Goal: Task Accomplishment & Management: Complete application form

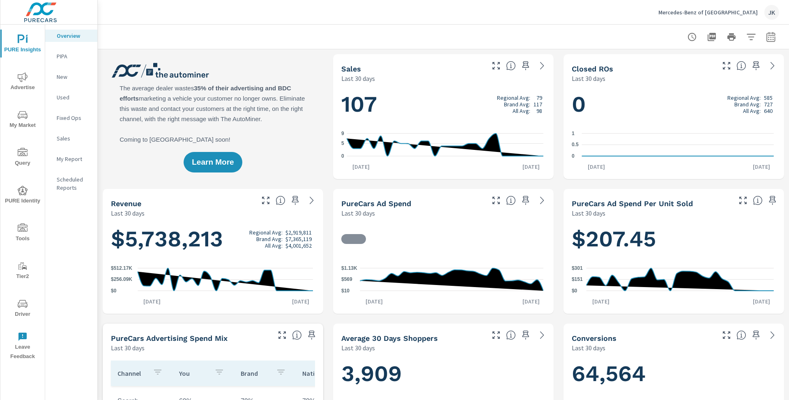
click at [28, 78] on span "Advertise" at bounding box center [22, 82] width 39 height 20
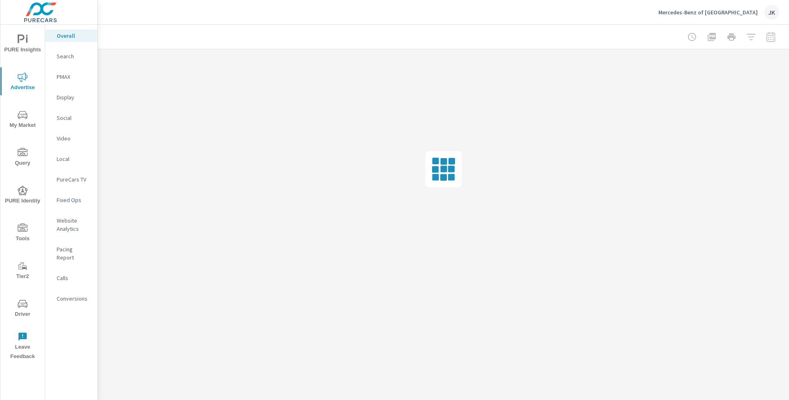
click at [25, 233] on span "Tools" at bounding box center [22, 233] width 39 height 20
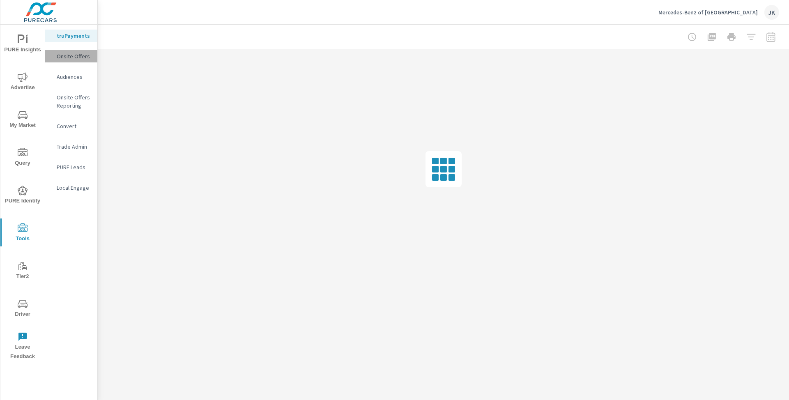
click at [74, 51] on div "Onsite Offers" at bounding box center [71, 56] width 52 height 12
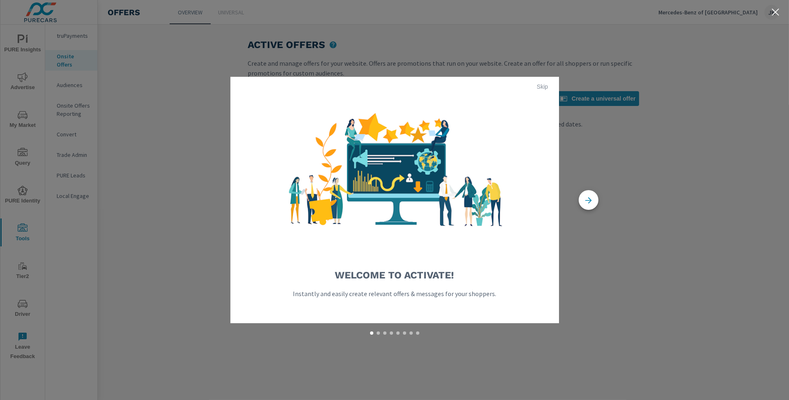
click at [544, 87] on span "Skip" at bounding box center [543, 86] width 20 height 7
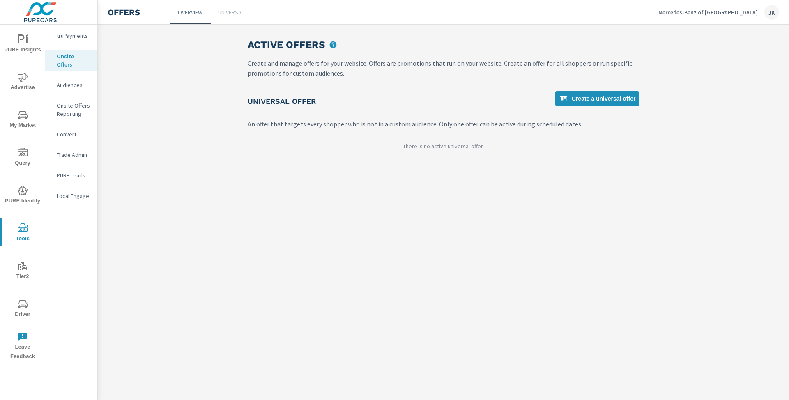
click at [327, 271] on div "Active Offers Create and manage offers for your website. Offers are promotions …" at bounding box center [443, 212] width 691 height 375
click at [565, 99] on icon at bounding box center [563, 99] width 10 height 10
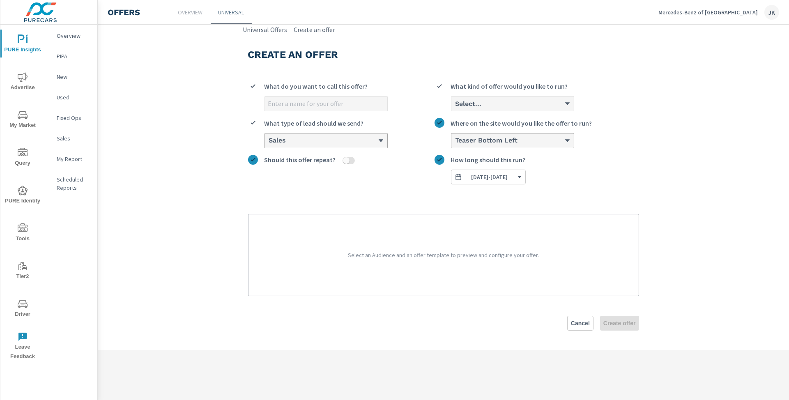
click at [338, 105] on input "What do you want to call this offer?" at bounding box center [326, 103] width 122 height 14
type input "[DATE]"
click at [533, 97] on label "0 results available. Select is focused ,type to refine list, press Down to open…" at bounding box center [536, 96] width 204 height 30
click at [520, 107] on div "Select..." at bounding box center [510, 104] width 110 height 8
click at [455, 107] on input "Select... What kind of offer would you like to run?" at bounding box center [455, 103] width 1 height 7
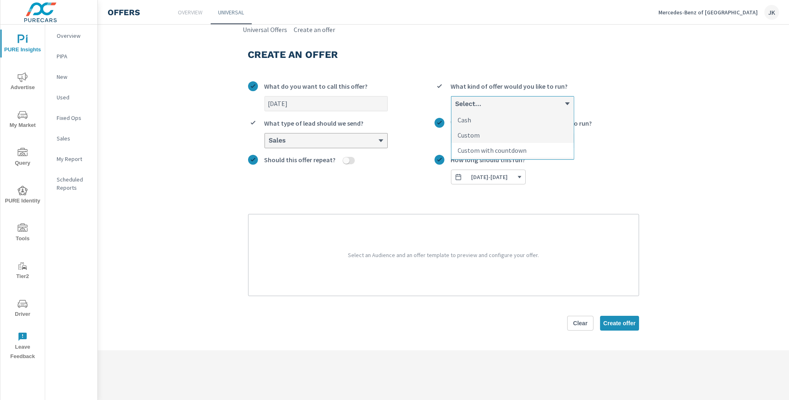
click at [509, 149] on p "Custom with countdown" at bounding box center [492, 150] width 69 height 10
click at [455, 108] on input "option Custom with countdown focused, 3 of 3. 3 results available. Use Up and D…" at bounding box center [455, 103] width 1 height 7
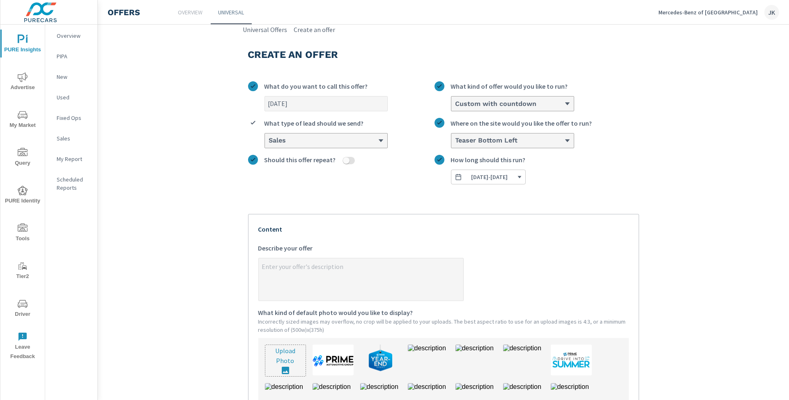
click at [372, 144] on div "Sales" at bounding box center [326, 140] width 122 height 14
click at [269, 144] on input "Sales What type of lead should we send?" at bounding box center [268, 140] width 1 height 7
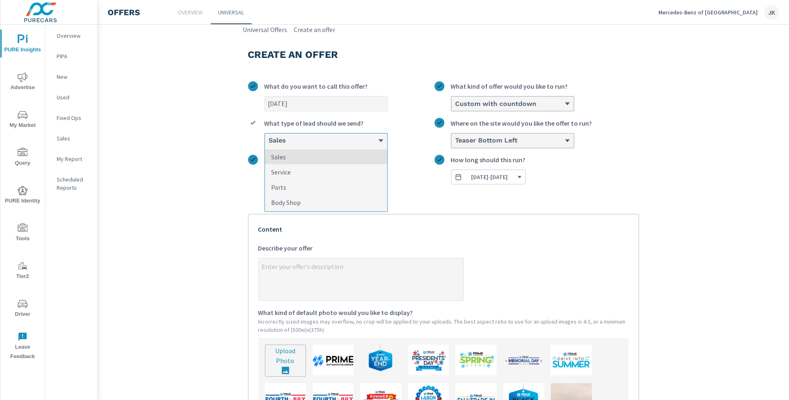
click at [326, 154] on li "Sales" at bounding box center [326, 156] width 122 height 15
click at [269, 145] on input "option Sales focused, 1 of 4. 4 results available. Use Up and Down to choose op…" at bounding box center [268, 140] width 1 height 7
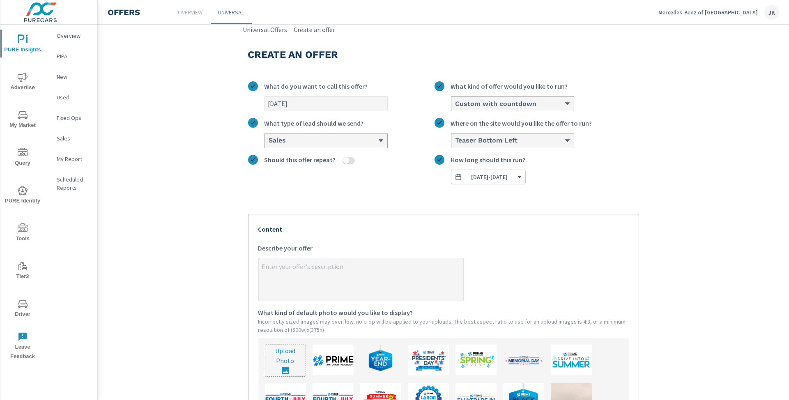
type textarea "x"
click at [319, 276] on textarea "x Describe your offer" at bounding box center [361, 280] width 204 height 41
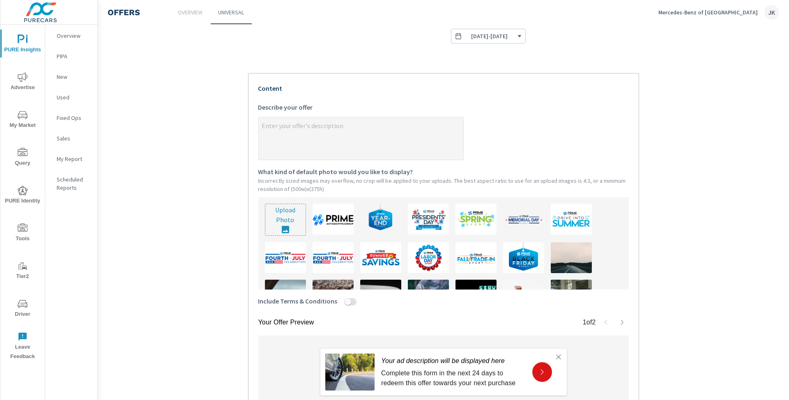
type textarea "C"
type textarea "x"
type textarea "CL"
type textarea "x"
type textarea "CLI"
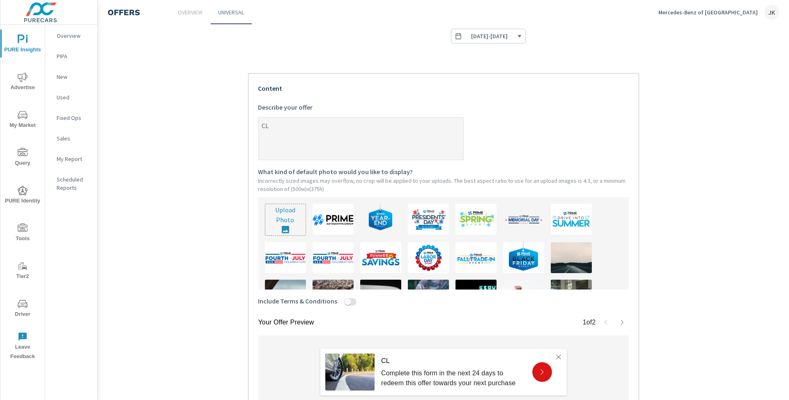
type textarea "x"
type textarea "CLIC"
type textarea "x"
type textarea "CLICK"
type textarea "x"
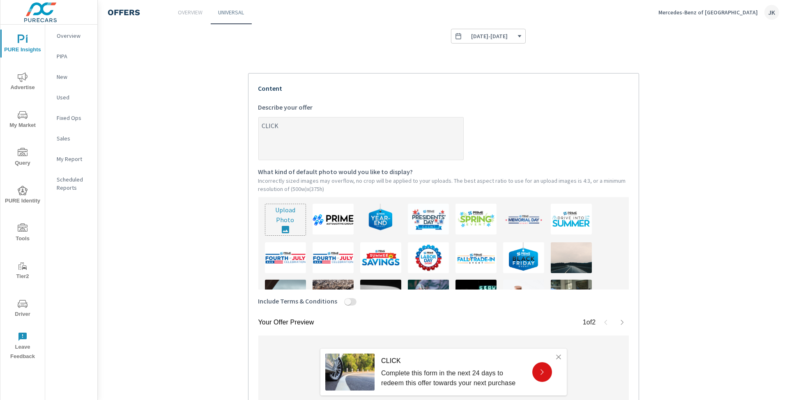
type textarea "CLICK"
type textarea "x"
type textarea "CLICK H"
type textarea "x"
type textarea "CLICK HE"
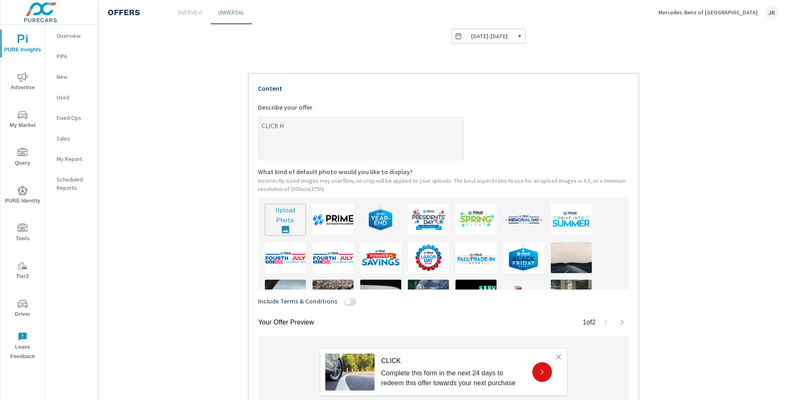
type textarea "x"
type textarea "CLICK HER"
type textarea "x"
type textarea "CLICK HERE"
type textarea "x"
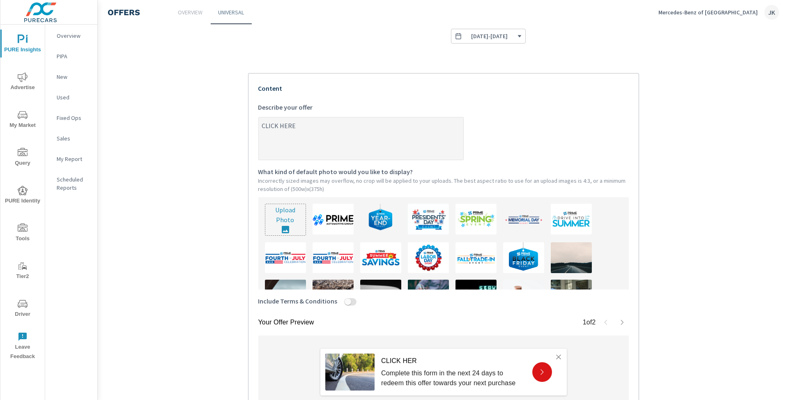
type textarea "CLICK HERE."
type textarea "x"
type textarea "CLICK HERE."
type textarea "x"
click at [259, 123] on textarea "CLICK HERE." at bounding box center [361, 139] width 204 height 41
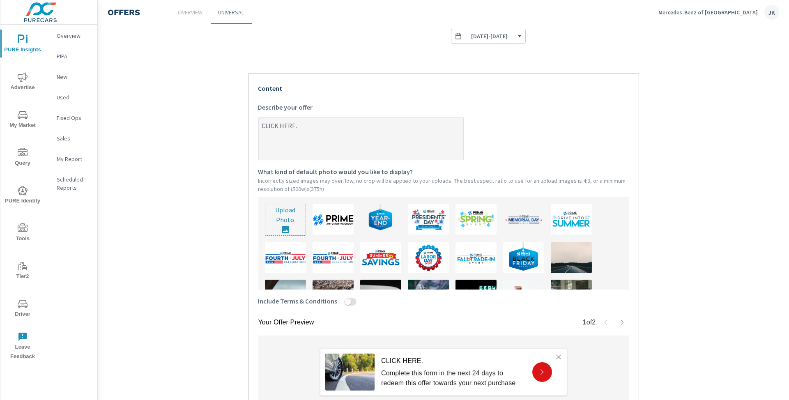
type textarea "UCLICK HERE."
type textarea "x"
type textarea "CLICK HERE."
type textarea "x"
type textarea "PCLICK HERE."
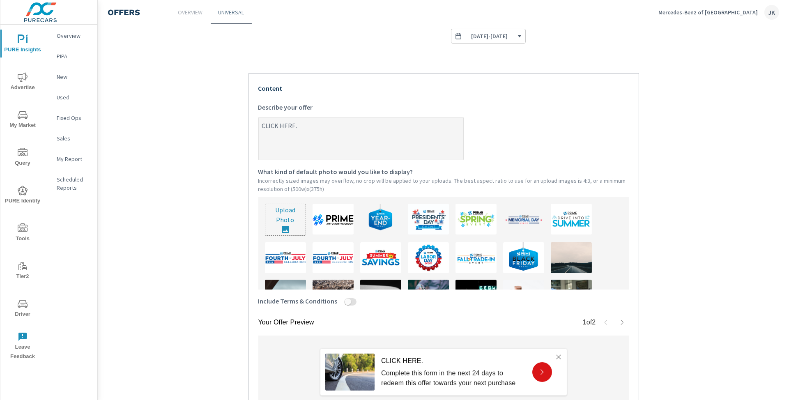
type textarea "x"
type textarea "PrCLICK HERE."
type textarea "x"
type textarea "PreCLICK HERE."
type textarea "x"
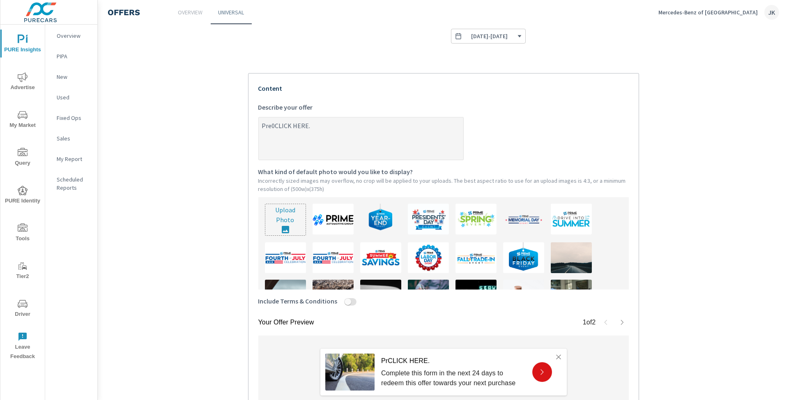
type textarea "Pre0-CLICK HERE."
type textarea "x"
type textarea "Pre0CLICK HERE."
type textarea "x"
type textarea "PreCLICK HERE."
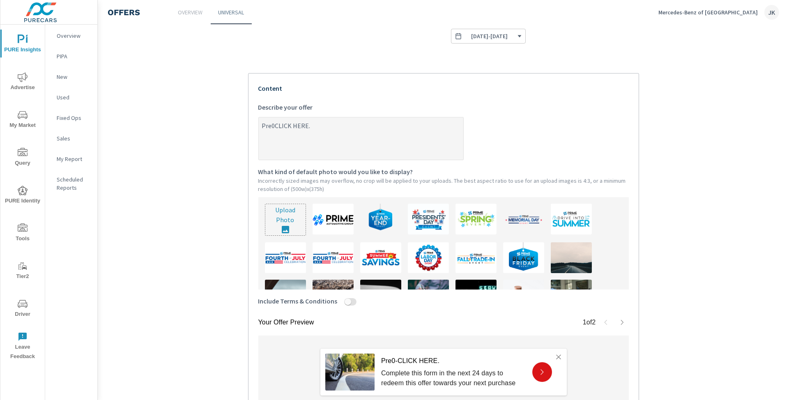
type textarea "x"
type textarea "Pre-CLICK HERE."
type textarea "x"
type textarea "Pre-OCLICK HERE."
type textarea "x"
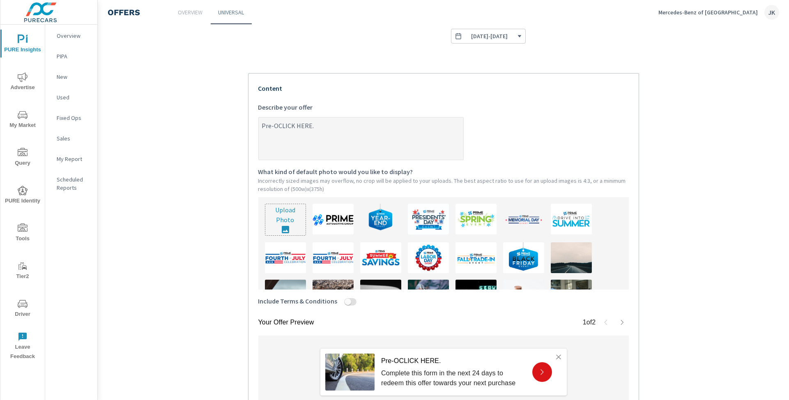
type textarea "Pre-OwCLICK HERE."
type textarea "x"
type textarea "Pre-OwnCLICK HERE."
type textarea "x"
type textarea "Pre-OwneCLICK HERE."
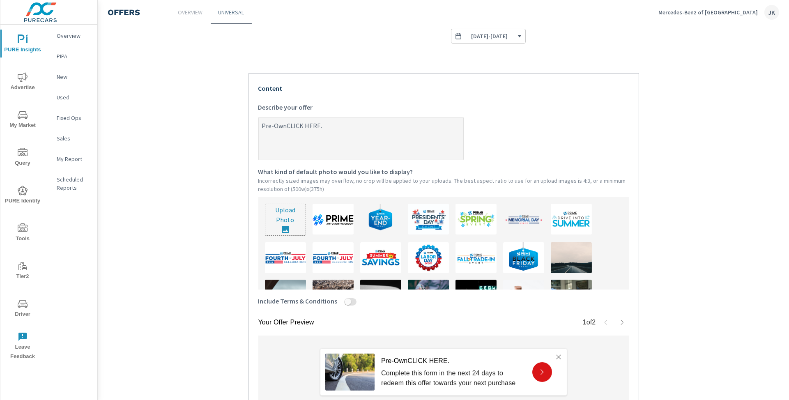
type textarea "x"
type textarea "Pre-OwnedCLICK HERE."
type textarea "x"
type textarea "Pre-Owned CLICK HERE."
type textarea "x"
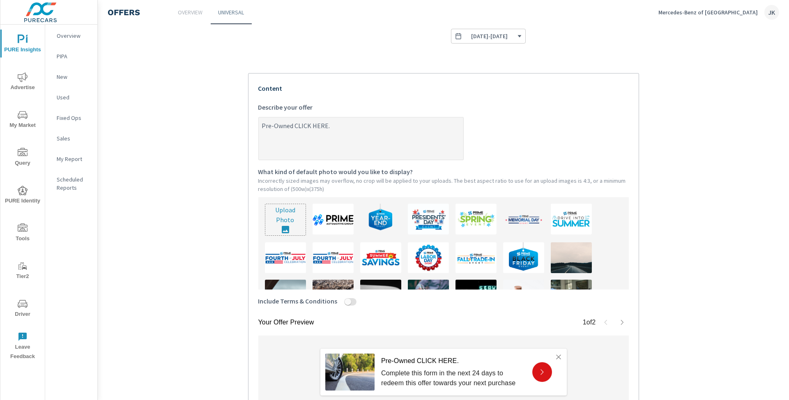
type textarea "Pre-Owned SCLICK HERE."
type textarea "x"
type textarea "Pre-Owned SaCLICK HERE."
type textarea "x"
type textarea "Pre-Owned SalCLICK HERE."
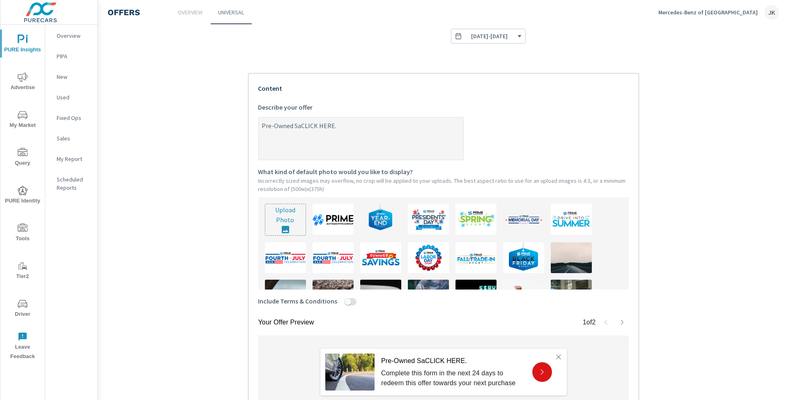
type textarea "x"
type textarea "Pre-Owned SaleCLICK HERE."
type textarea "x"
type textarea "Pre-Owned SalesCLICK HERE."
type textarea "x"
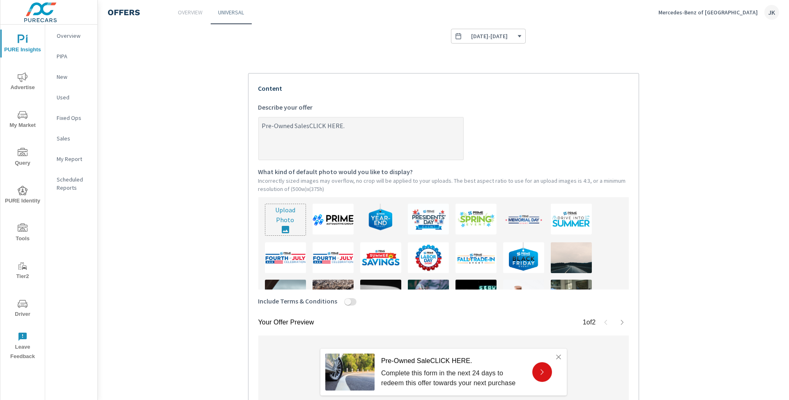
type textarea "Pre-Owned Sales CLICK HERE."
type textarea "x"
type textarea "Pre-Owned Sales ECLICK HERE."
type textarea "x"
type textarea "Pre-Owned Sales EvCLICK HERE."
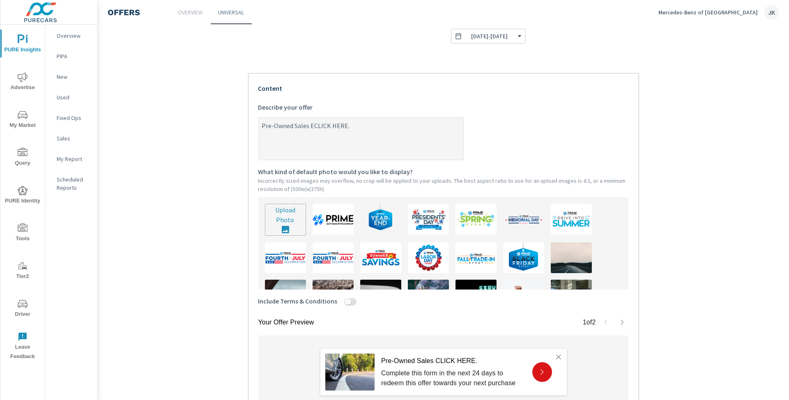
type textarea "x"
type textarea "Pre-Owned Sales EveCLICK HERE."
type textarea "x"
type textarea "Pre-Owned Sales EvenCLICK HERE."
type textarea "x"
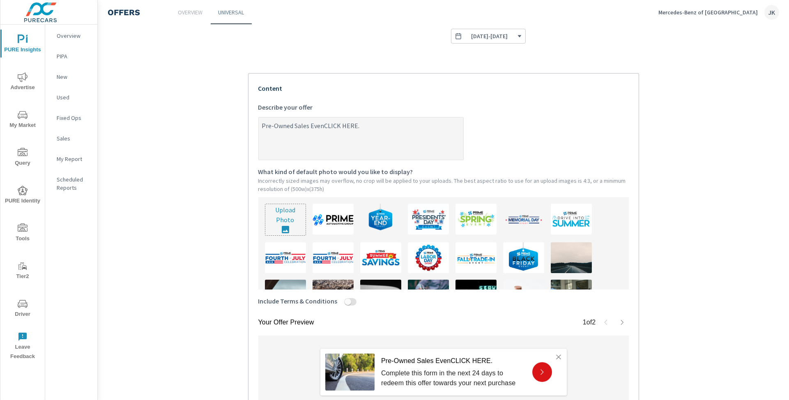
type textarea "Pre-Owned Sales EventCLICK HERE."
type textarea "x"
type textarea "Pre-Owned Sales [DOMAIN_NAME] HERE."
type textarea "x"
type textarea "Pre-Owned Sales Event. CLICK HERE."
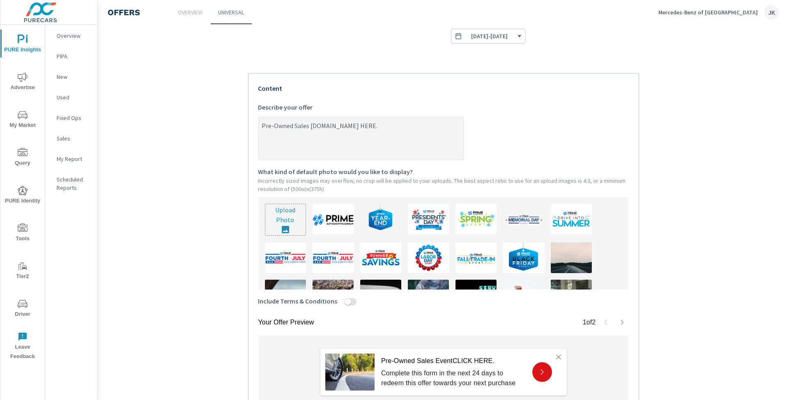
type textarea "x"
drag, startPoint x: 370, startPoint y: 126, endPoint x: 325, endPoint y: 124, distance: 44.4
click at [325, 124] on textarea "Pre-Owned Sales Event. CLICK HERE." at bounding box center [361, 139] width 204 height 41
type textarea "Pre-Owned Sales Event. $"
type textarea "x"
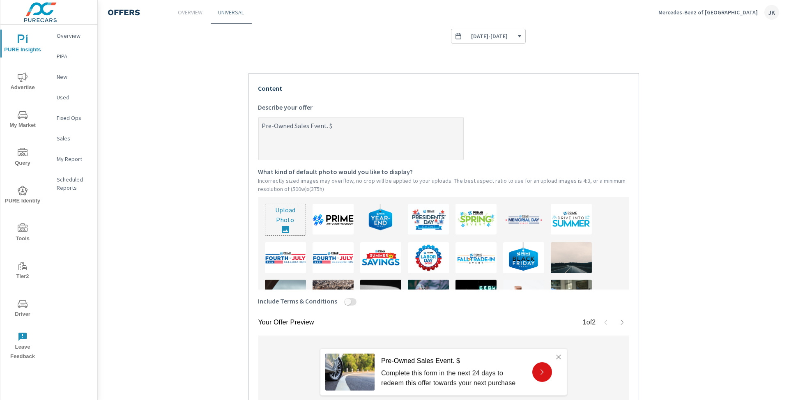
type textarea "Pre-Owned Sales Event. $1"
type textarea "x"
type textarea "Pre-Owned Sales Event. $1."
type textarea "x"
type textarea "Pre-Owned Sales Event. $1.5"
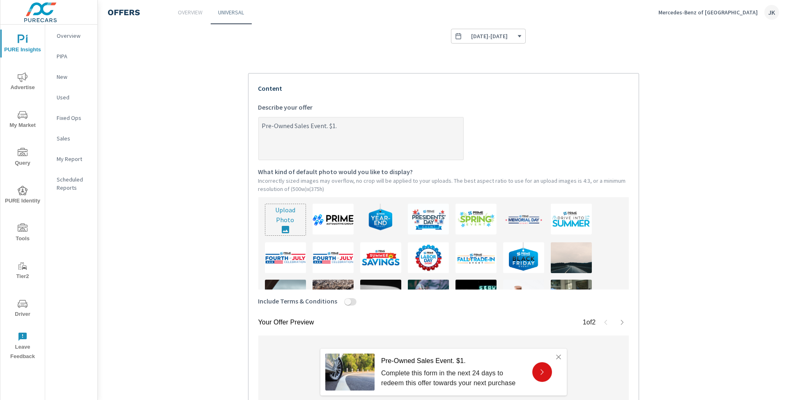
type textarea "x"
type textarea "Pre-Owned Sales Event. $1.5K"
type textarea "x"
type textarea "Pre-Owned Sales Event. $1.5K"
type textarea "x"
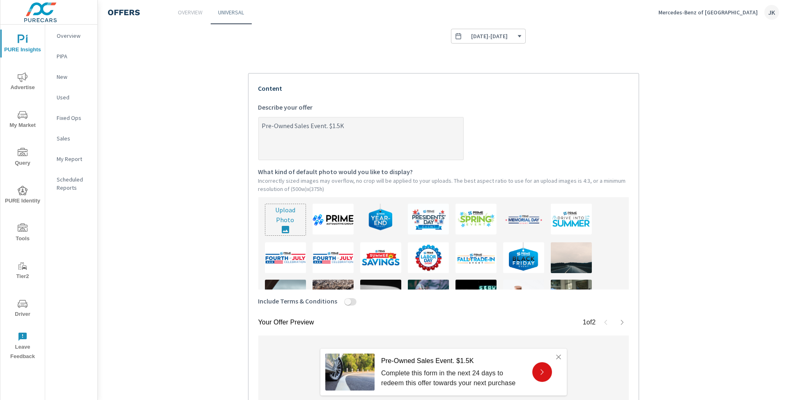
drag, startPoint x: 346, startPoint y: 122, endPoint x: 262, endPoint y: 119, distance: 84.3
click at [262, 119] on textarea "Pre-Owned Sales Event. $1.5K" at bounding box center [361, 139] width 204 height 41
type textarea "$"
type textarea "x"
type textarea "$1"
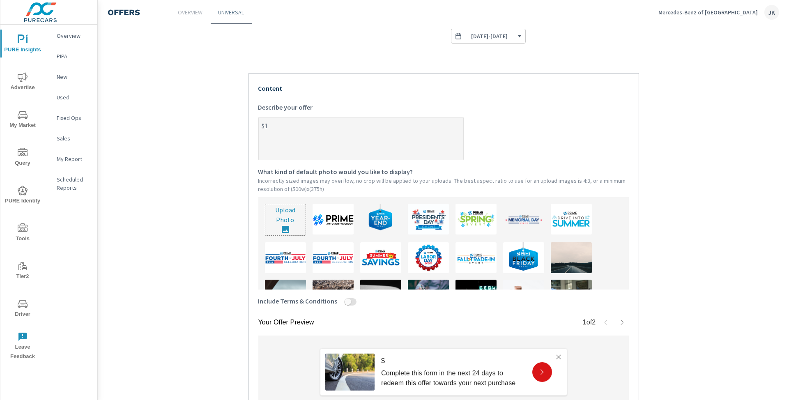
type textarea "x"
type textarea "$1."
type textarea "x"
type textarea "$1.5"
type textarea "x"
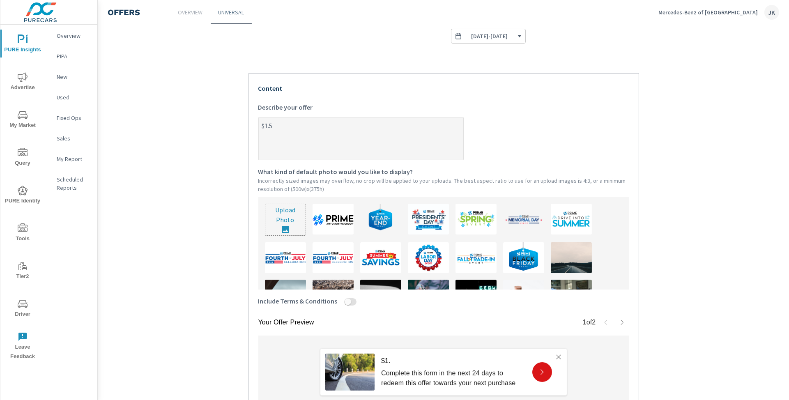
type textarea "$1.5K"
type textarea "x"
type textarea "$1.5K"
type textarea "x"
type textarea "$1.5K M"
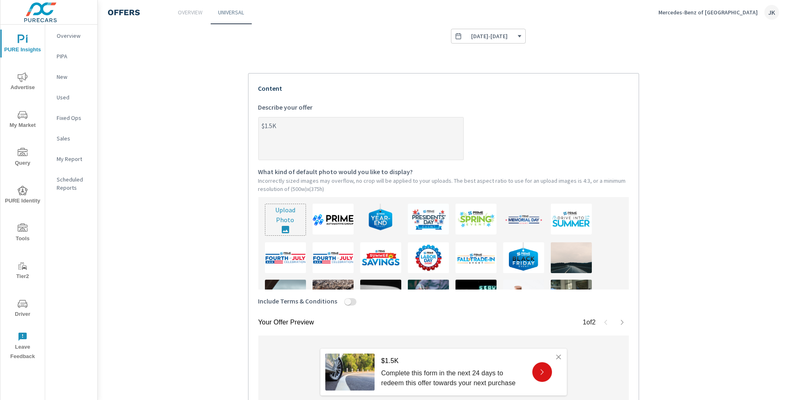
type textarea "x"
type textarea "$1.5K Mo"
type textarea "x"
type textarea "$1.5K Mor"
type textarea "x"
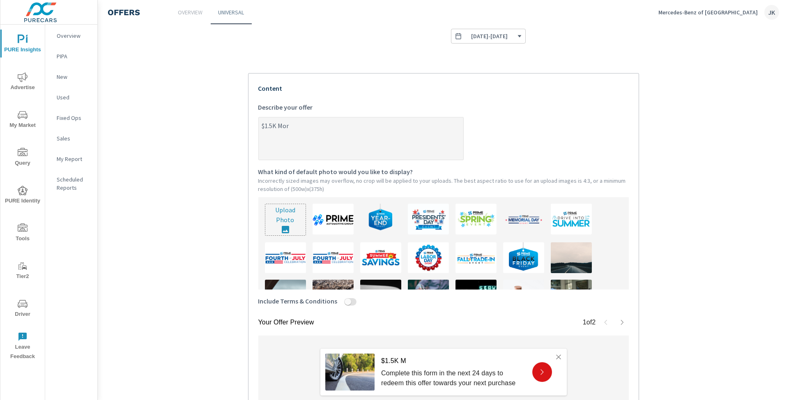
type textarea "$1.5K More"
type textarea "x"
type textarea "$1.5K More"
type textarea "x"
type textarea "$1.5K More F"
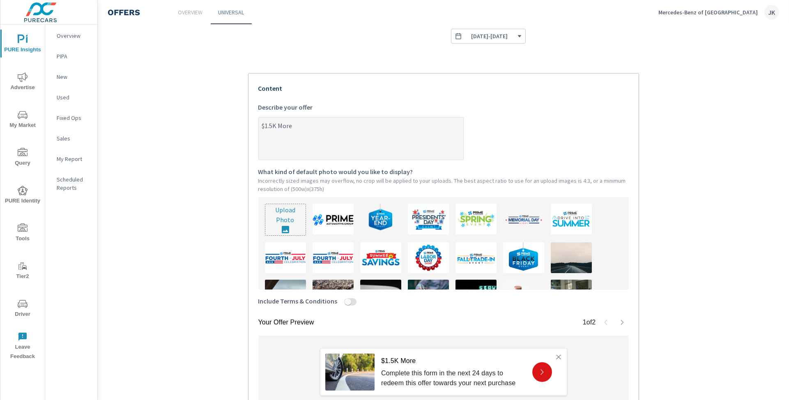
type textarea "x"
type textarea "$1.5K More Fo"
type textarea "x"
type textarea "$1.5K More For"
type textarea "x"
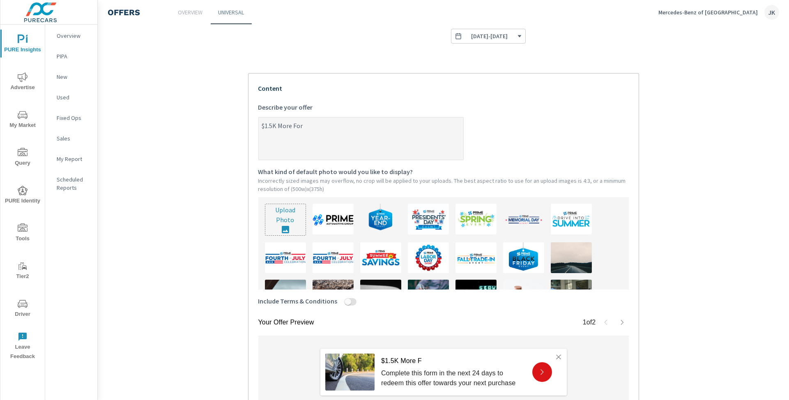
type textarea "$1.5K More For"
type textarea "x"
type textarea "$1.5K More For H"
type textarea "x"
type textarea "$1.5K More For HY"
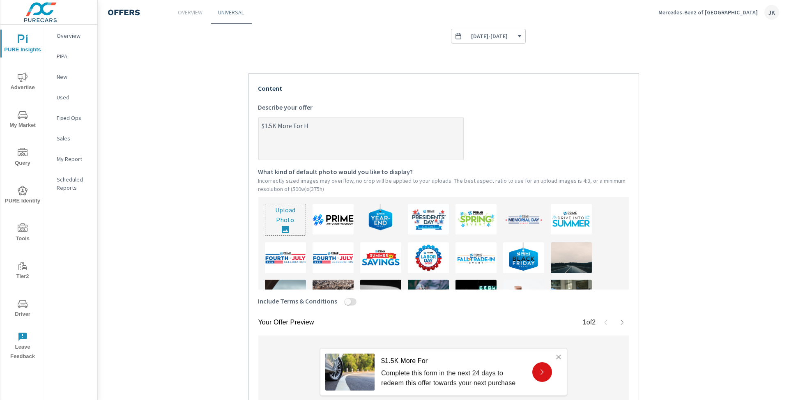
type textarea "x"
type textarea "$1.5K More For HYo"
type textarea "x"
type textarea "$1.5K More For HYou"
type textarea "x"
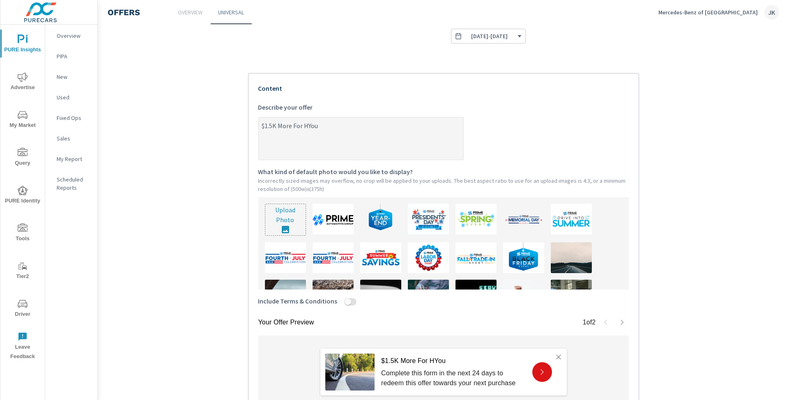
type textarea "$1.5K More For HYo"
type textarea "x"
type textarea "$1.5K More For HY"
type textarea "x"
type textarea "$1.5K More For H"
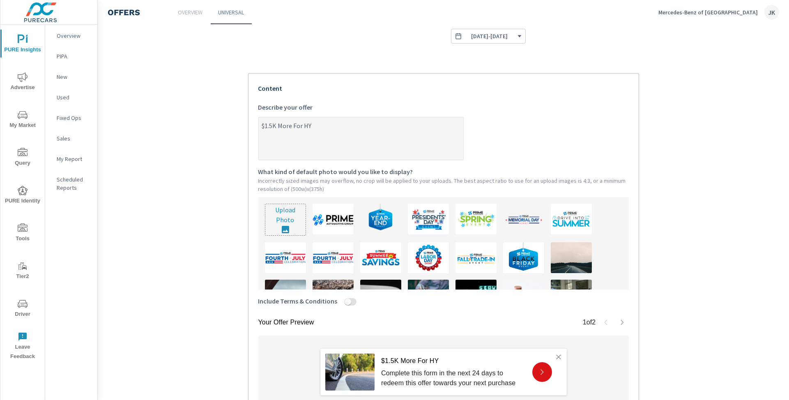
type textarea "x"
type textarea "$1.5K More For"
type textarea "x"
type textarea "$1.5K More For"
type textarea "x"
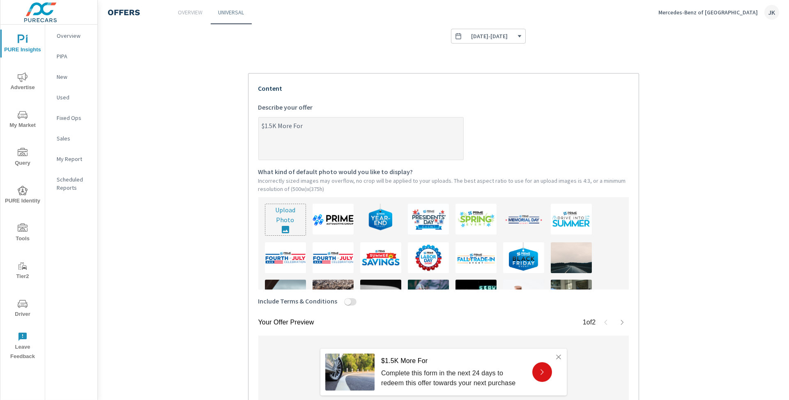
type textarea "$1.5K More Fo"
type textarea "x"
type textarea "$1.5K More F"
type textarea "x"
type textarea "$1.5K More"
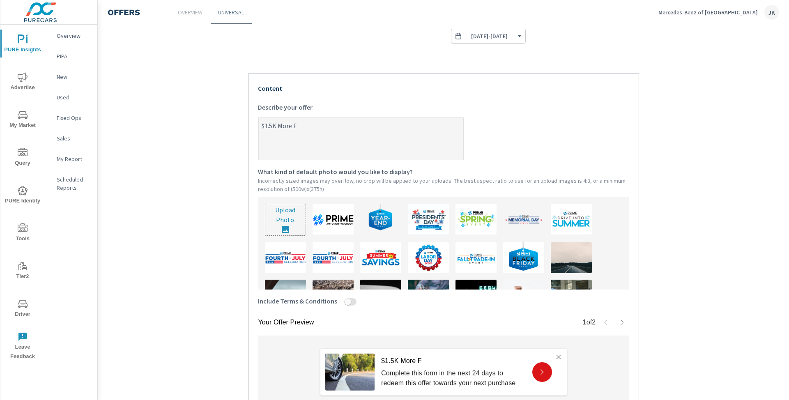
type textarea "x"
type textarea "$1.5K More"
type textarea "x"
type textarea "$1.5K More"
type textarea "x"
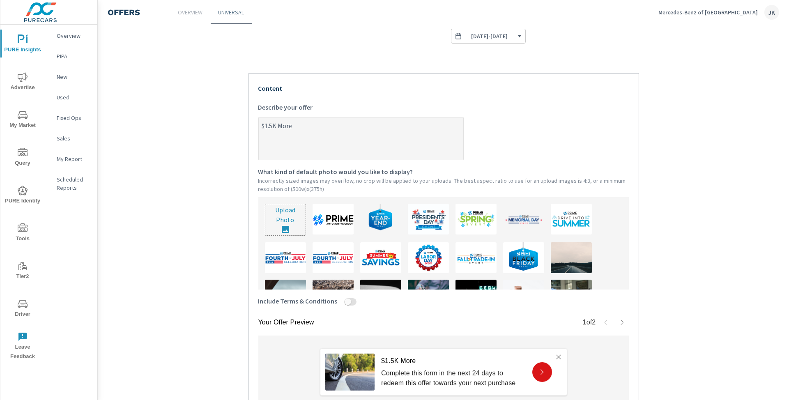
type textarea "$1.5K More f"
type textarea "x"
type textarea "$1.5K More fo"
type textarea "x"
type textarea "$1.5K More for"
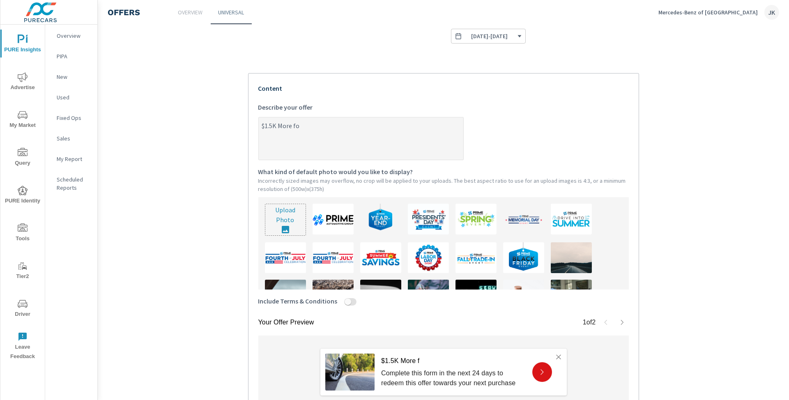
type textarea "x"
type textarea "$1.5K More for"
type textarea "x"
type textarea "$1.5K More for y"
type textarea "x"
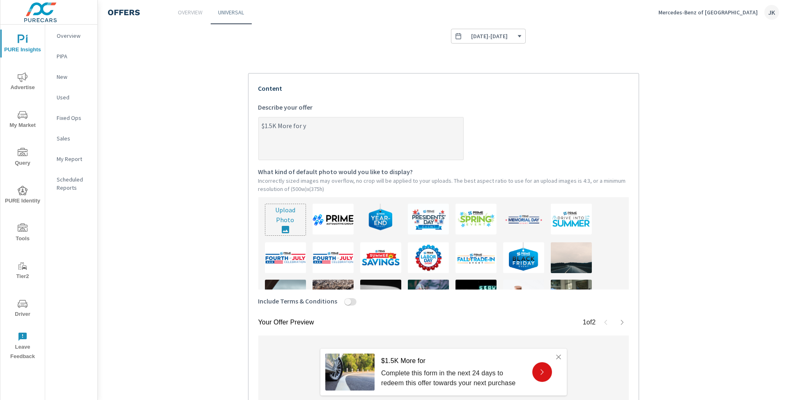
type textarea "$1.5K More for yo"
type textarea "x"
type textarea "$1.5K More for you"
type textarea "x"
type textarea "$1.5K More for your"
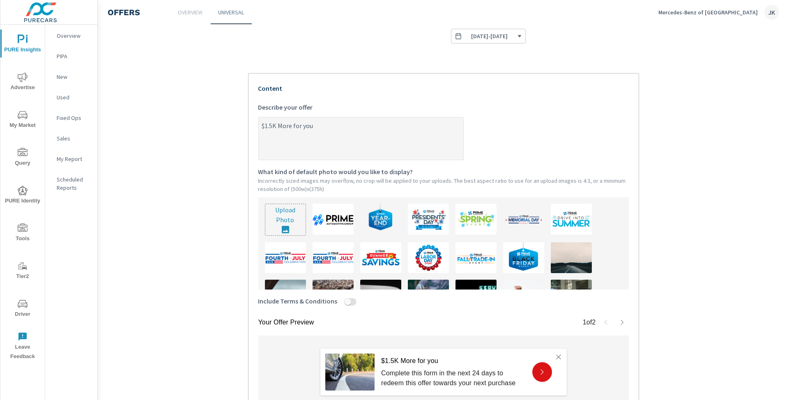
type textarea "x"
type textarea "$1.5K More for your"
type textarea "x"
type textarea "$1.5K More for your t"
type textarea "x"
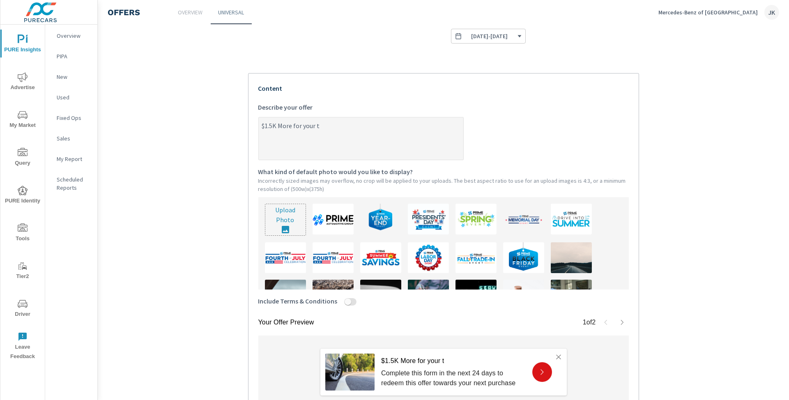
type textarea "$1.5K More for your tr"
type textarea "x"
type textarea "$1.5K More for your tra"
type textarea "x"
type textarea "$1.5K More for your trad"
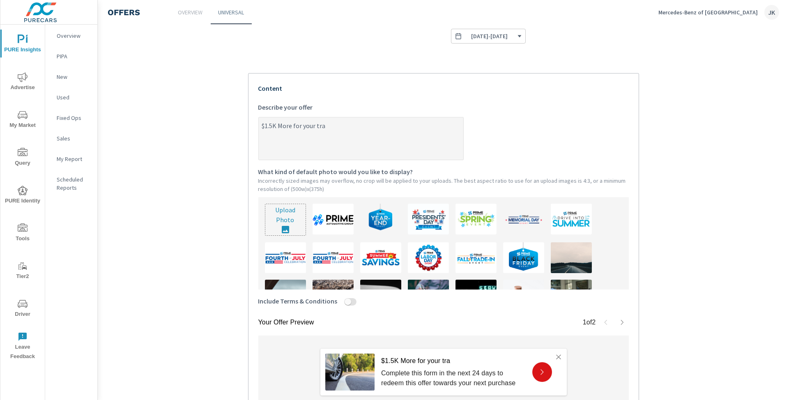
type textarea "x"
type textarea "$1.5K More for your trade"
type textarea "x"
type textarea "$1.5K More for your trade."
type textarea "x"
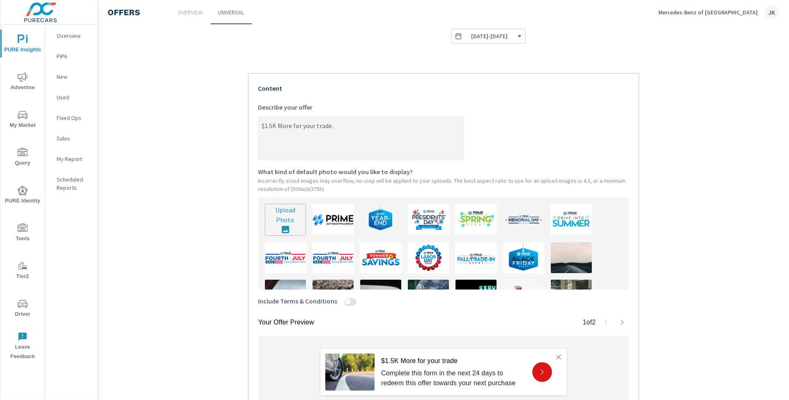
type textarea "$1.5K More for your trade."
type textarea "x"
type textarea "$1.5K More for your trade. C"
type textarea "x"
type textarea "$1.5K More for your trade. CL"
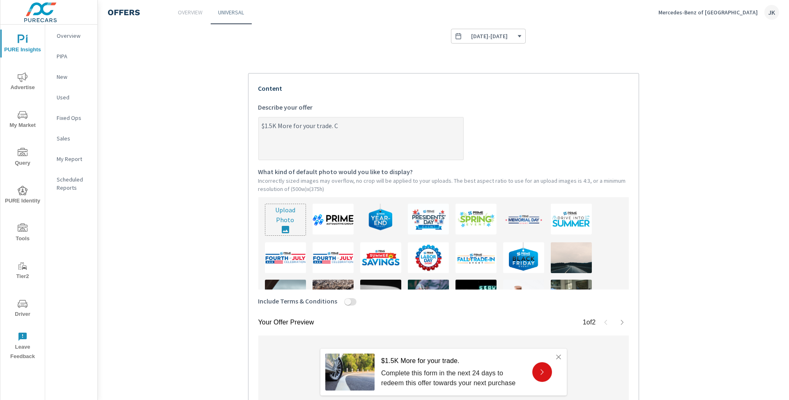
type textarea "x"
type textarea "$1.5K More for your trade. CLI"
type textarea "x"
type textarea "$1.5K More for your trade. CLIC"
type textarea "x"
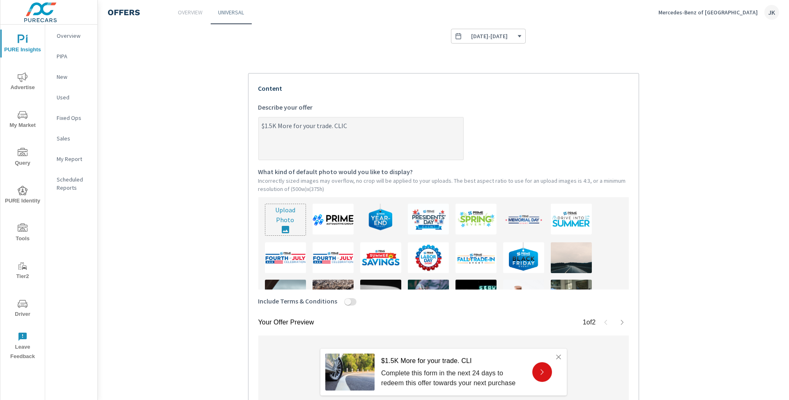
type textarea "$1.5K More for your trade. CLICK"
type textarea "x"
type textarea "$1.5K More for your trade. CLICK"
type textarea "x"
type textarea "$1.5K More for your trade. CLICK H"
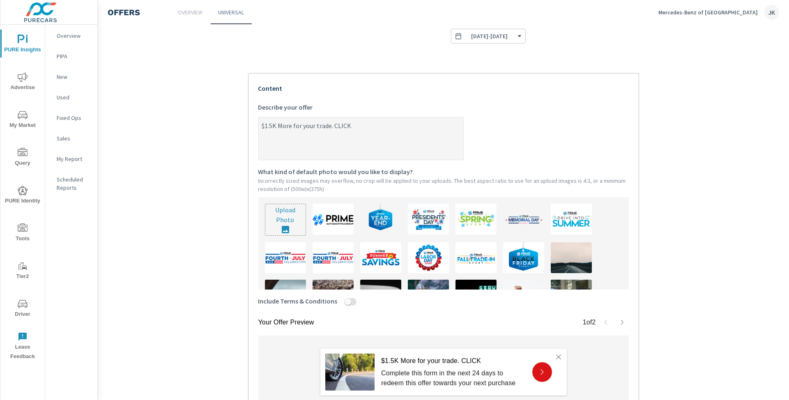
type textarea "x"
type textarea "$1.5K More for your trade. CLICK HE"
type textarea "x"
drag, startPoint x: 377, startPoint y: 128, endPoint x: 249, endPoint y: 123, distance: 127.8
click at [249, 123] on div "Your Offer Preview 1 of 2 $1.5K More for your trade. CLICK HERE. Complete this …" at bounding box center [443, 246] width 391 height 346
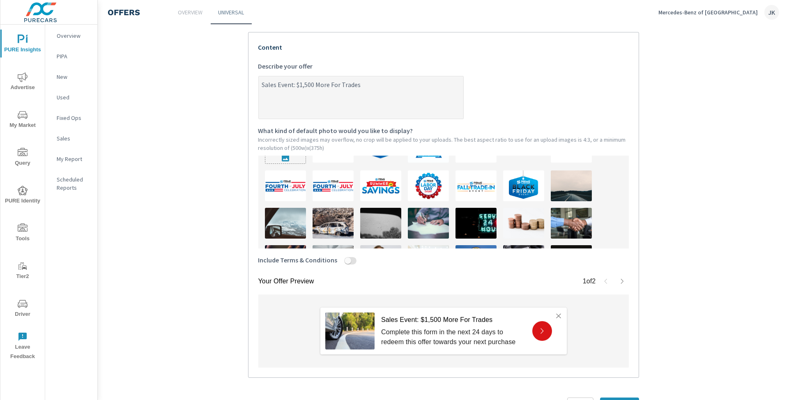
scroll to position [124, 0]
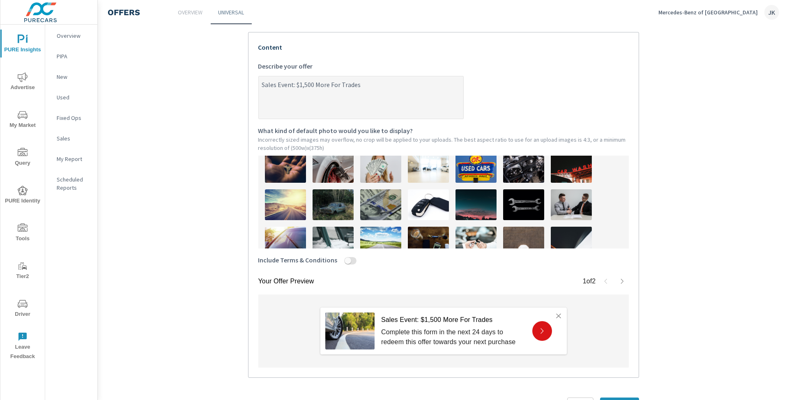
click at [342, 261] on input "Include Terms & Conditions" at bounding box center [348, 260] width 20 height 7
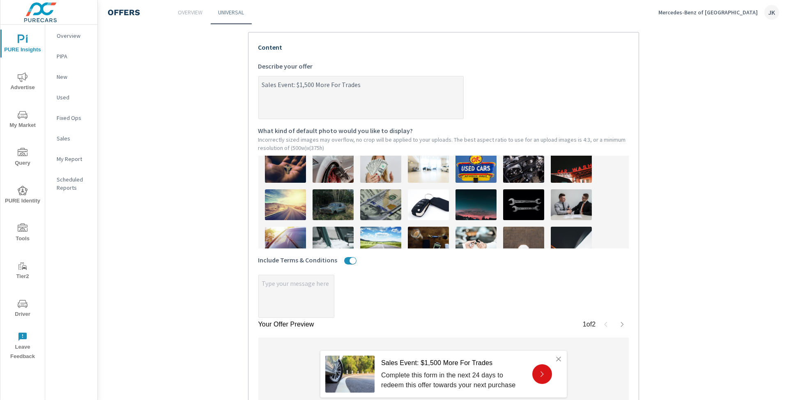
scroll to position [194, 0]
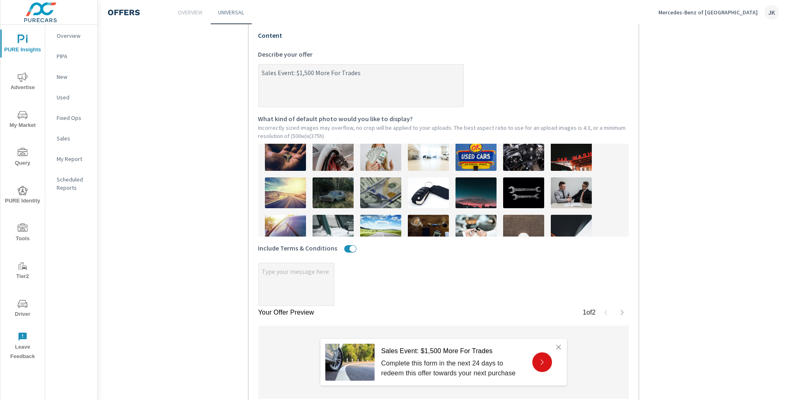
click at [285, 260] on div "Include Terms & Conditions" at bounding box center [443, 250] width 370 height 26
click at [280, 272] on textarea "x" at bounding box center [296, 284] width 75 height 41
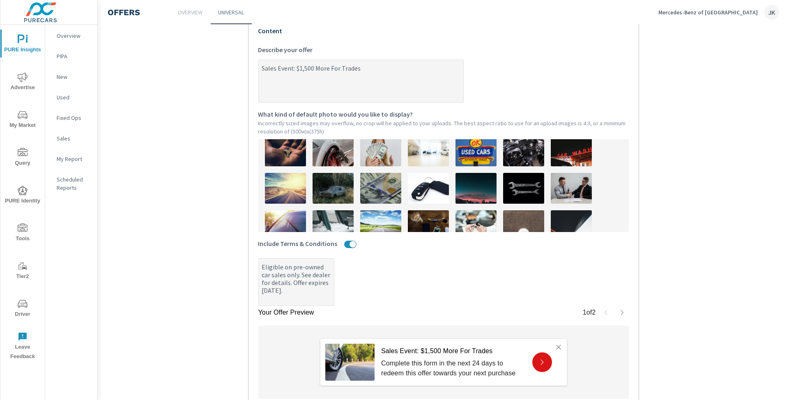
scroll to position [0, 0]
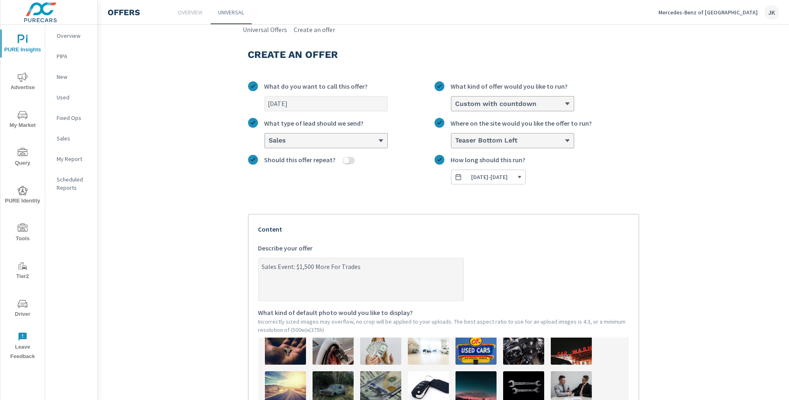
click at [522, 174] on span "[DATE] - [DATE]" at bounding box center [488, 176] width 67 height 7
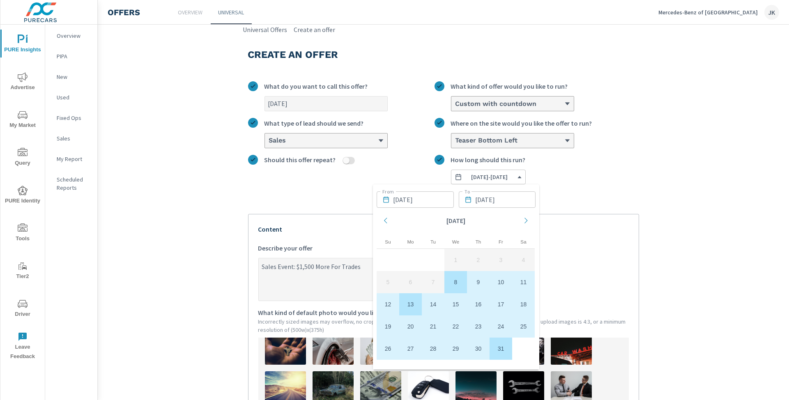
click at [408, 307] on td "13" at bounding box center [410, 304] width 23 height 22
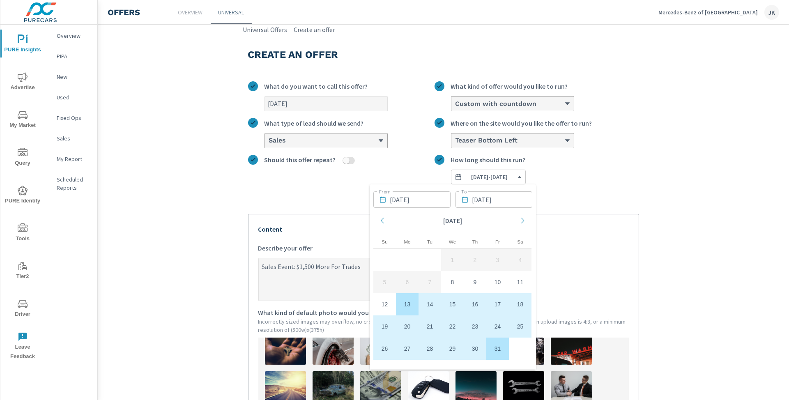
click at [408, 198] on input "[DATE]" at bounding box center [420, 199] width 61 height 16
click at [481, 283] on td "9" at bounding box center [478, 282] width 23 height 22
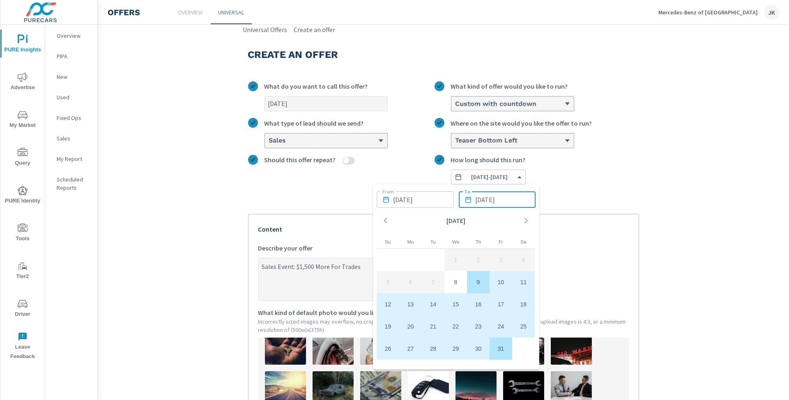
click at [515, 196] on input "[DATE]" at bounding box center [505, 199] width 61 height 16
click at [414, 309] on td "13" at bounding box center [410, 304] width 23 height 22
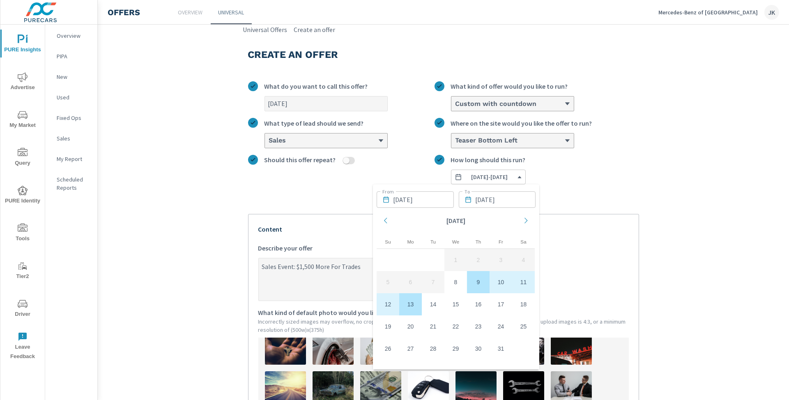
click at [713, 177] on section "Create an offer [DATE] What do you want to call this offer? Custom with countdo…" at bounding box center [443, 347] width 691 height 627
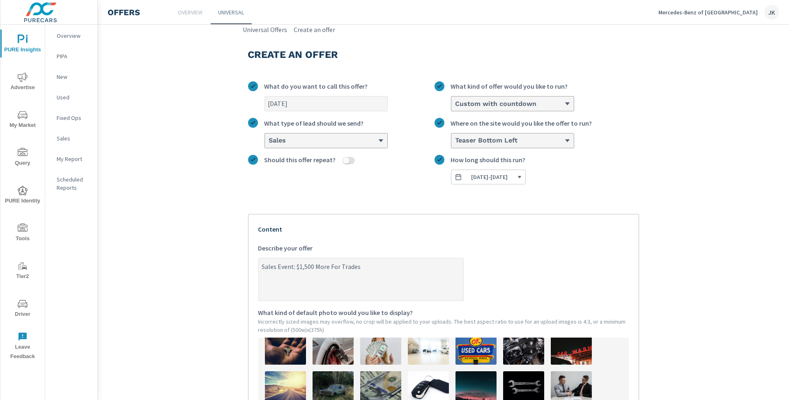
click at [500, 174] on span "[DATE] - [DATE]" at bounding box center [489, 176] width 37 height 7
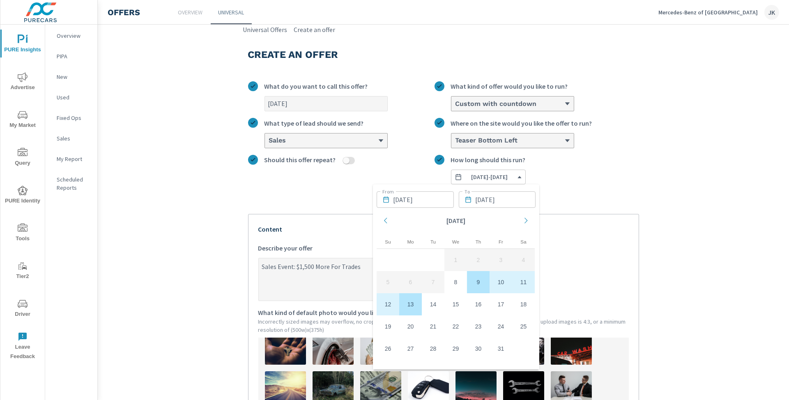
click at [694, 161] on section "Create an offer [DATE] What do you want to call this offer? Custom with countdo…" at bounding box center [443, 347] width 691 height 627
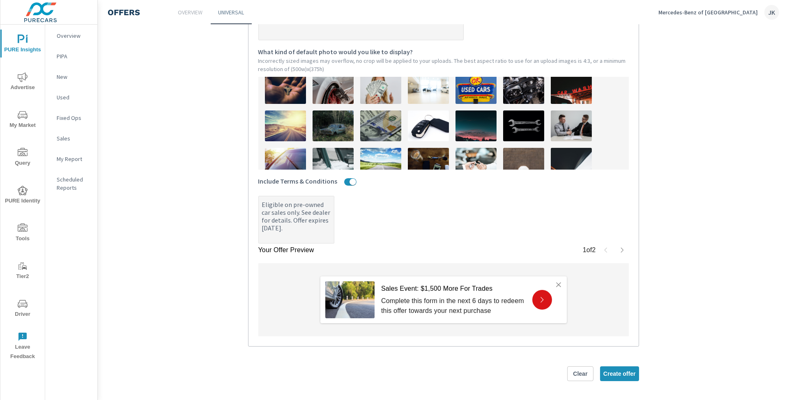
scroll to position [179, 0]
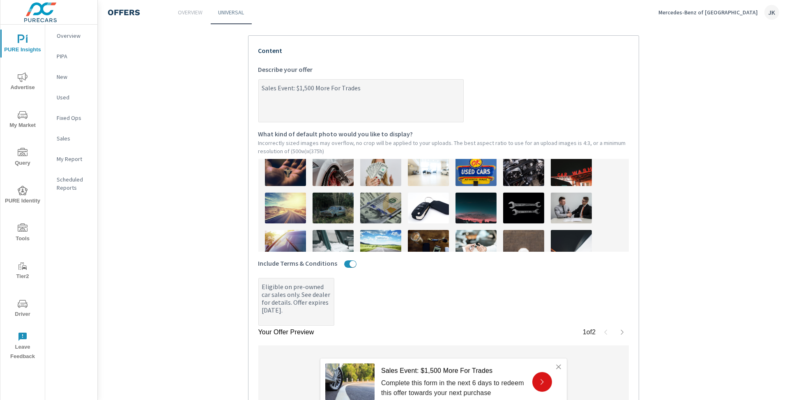
click at [259, 88] on textarea "Sales Event: $1,500 More For Trades" at bounding box center [361, 101] width 204 height 41
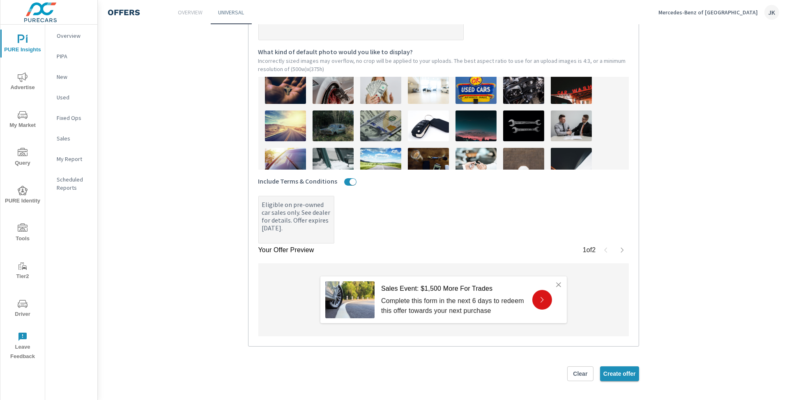
click at [630, 374] on span "Create offer" at bounding box center [619, 373] width 32 height 7
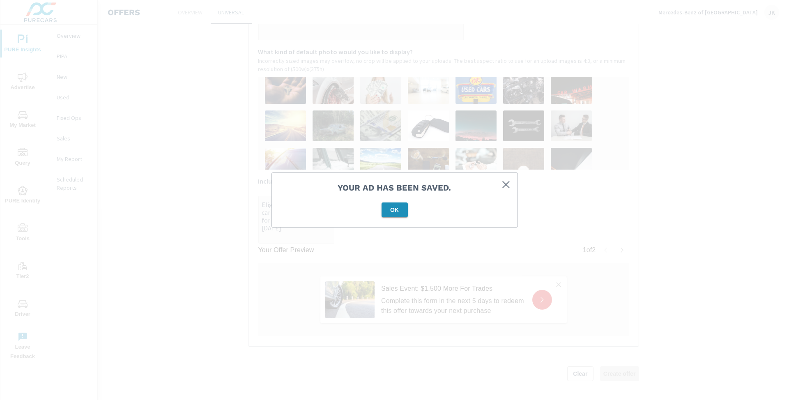
click at [393, 209] on span "OK" at bounding box center [395, 209] width 20 height 7
